Goal: Task Accomplishment & Management: Use online tool/utility

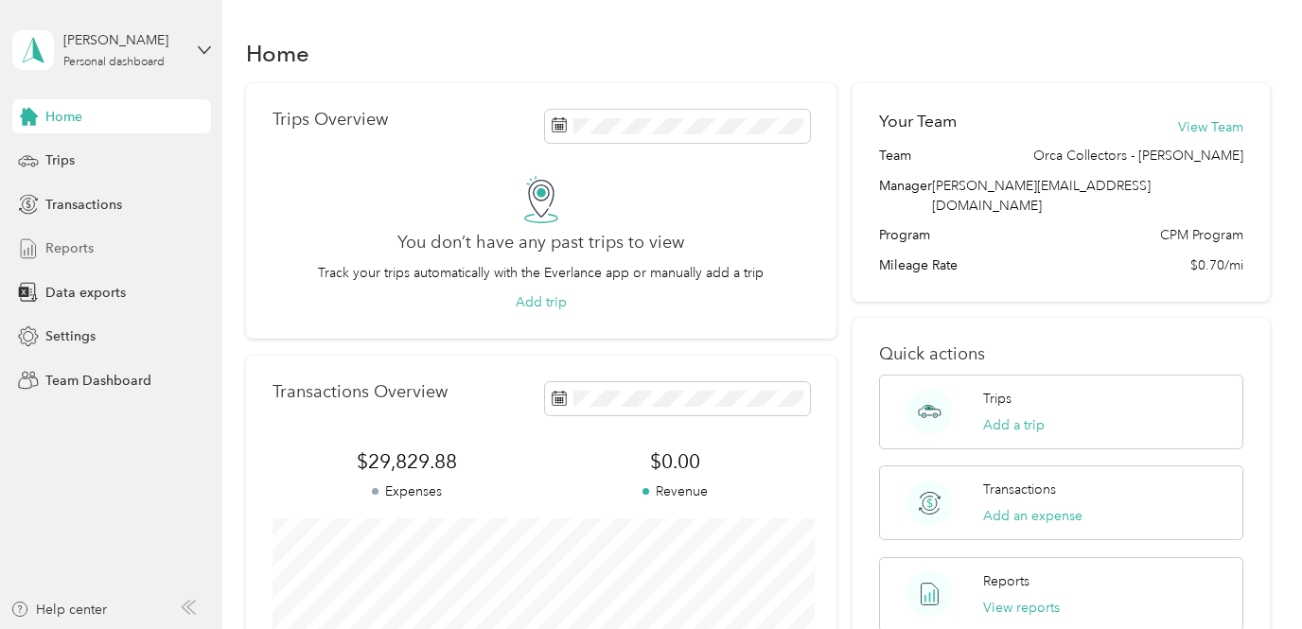
click at [61, 245] on span "Reports" at bounding box center [69, 248] width 48 height 20
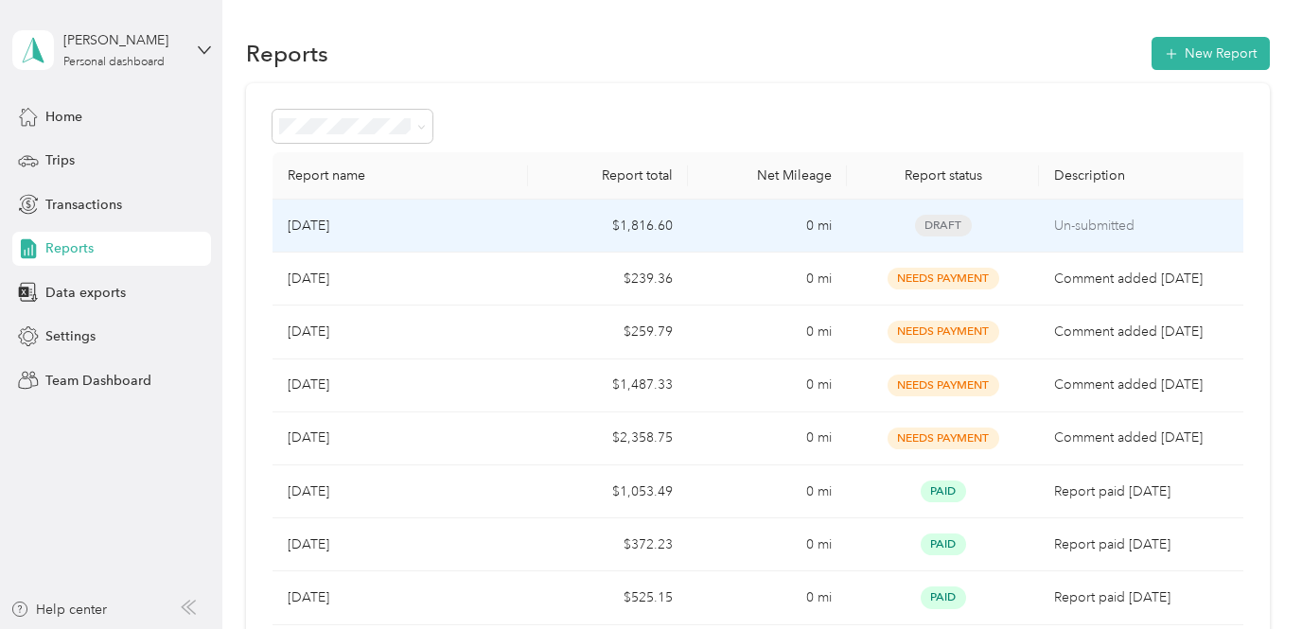
click at [721, 240] on td "0 mi" at bounding box center [768, 226] width 160 height 53
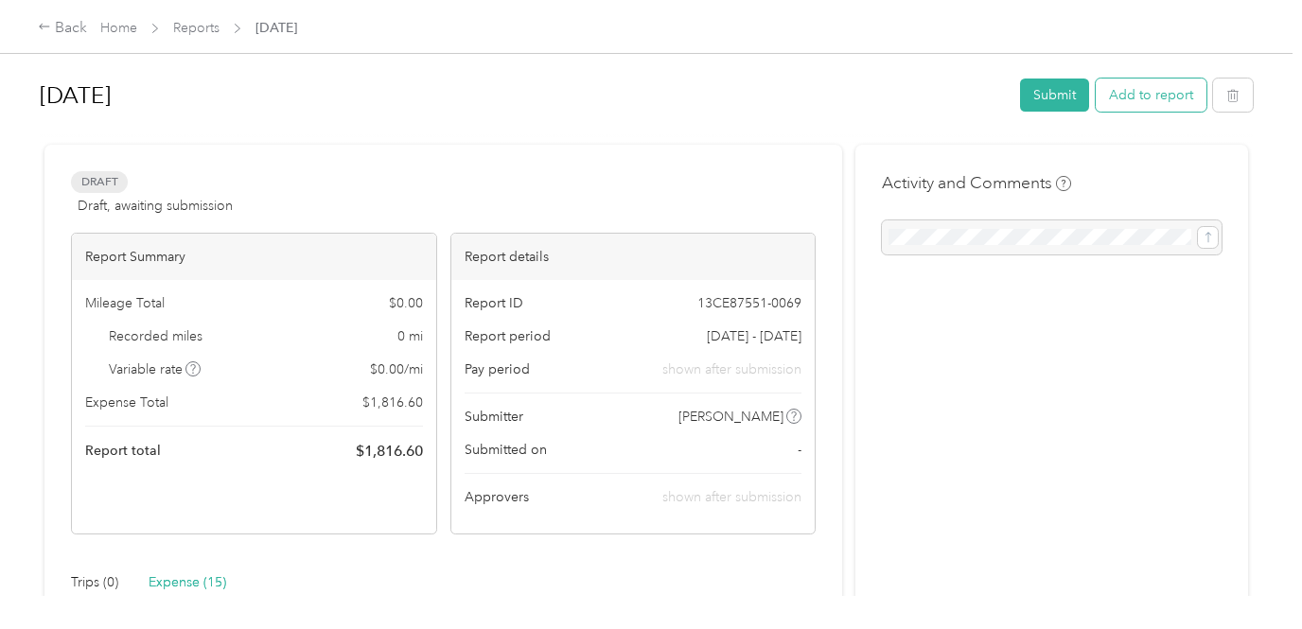
click at [1201, 92] on button "Add to report" at bounding box center [1151, 95] width 111 height 33
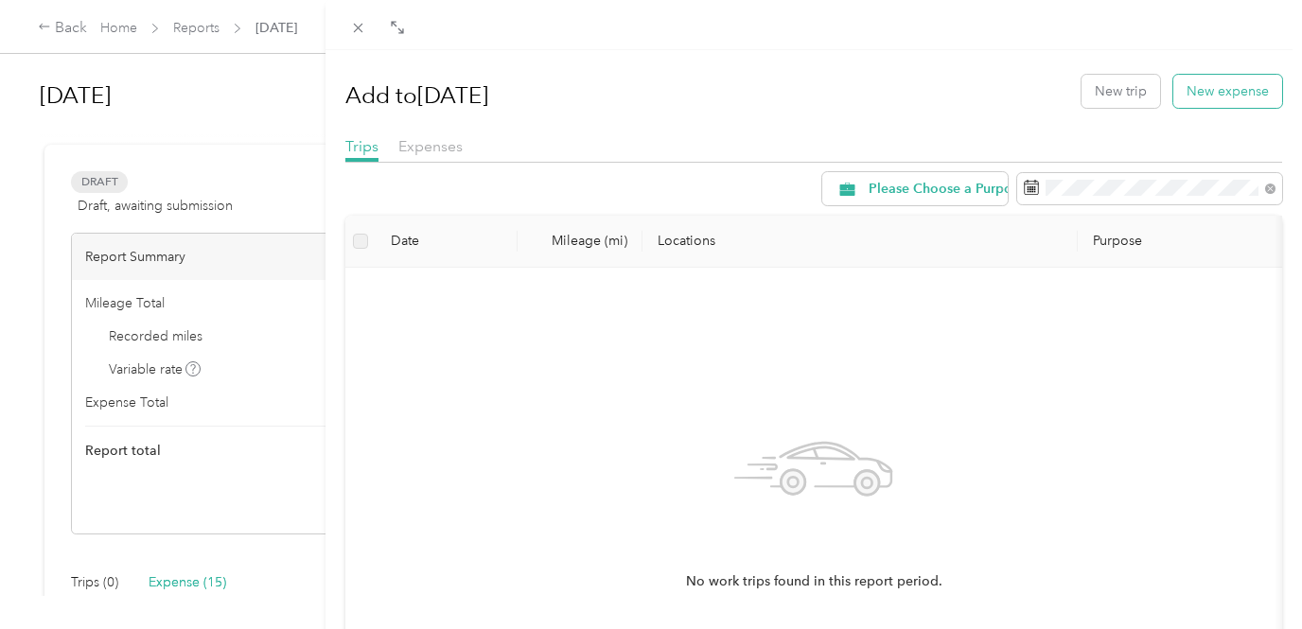
click at [1196, 94] on button "New expense" at bounding box center [1228, 91] width 109 height 33
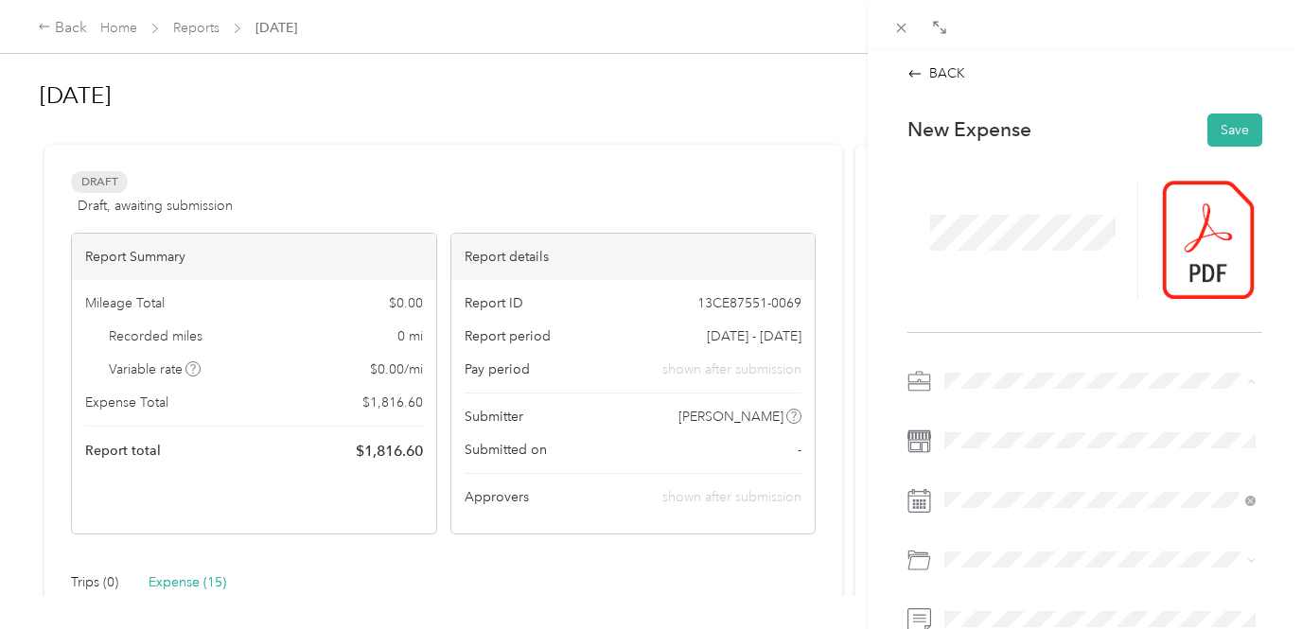
click at [983, 221] on li "Travel Expense (Not Food)" at bounding box center [1100, 215] width 325 height 33
click at [1229, 131] on button "Save" at bounding box center [1235, 130] width 55 height 33
